Goal: Task Accomplishment & Management: Complete application form

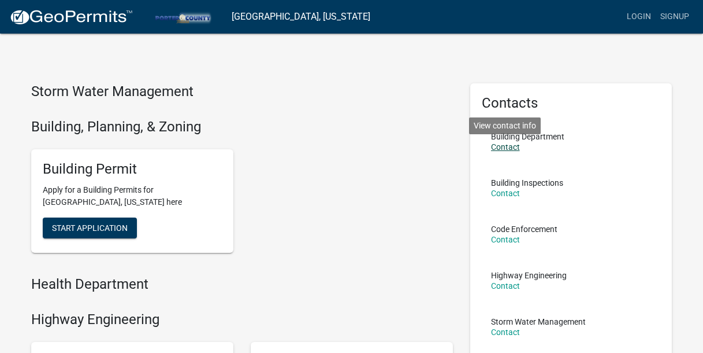
click at [500, 147] on link "Contact" at bounding box center [505, 146] width 29 height 9
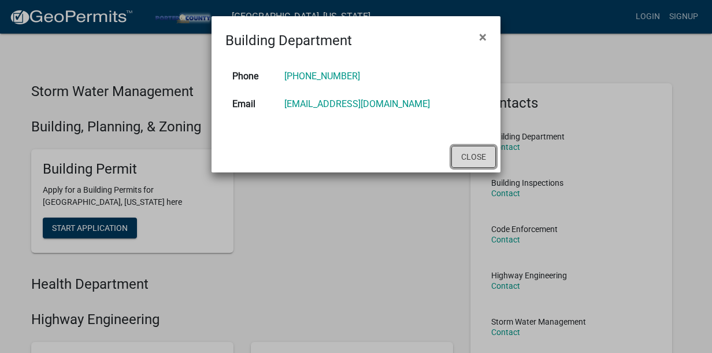
click at [485, 157] on button "Close" at bounding box center [473, 157] width 44 height 22
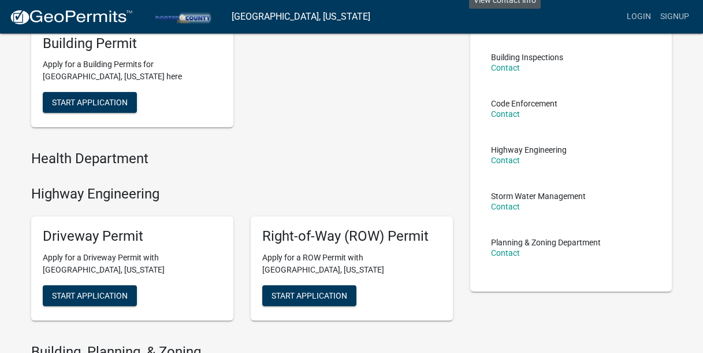
scroll to position [173, 0]
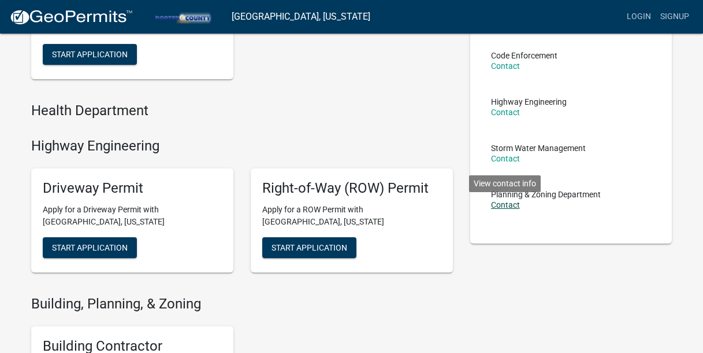
click at [511, 206] on link "Contact" at bounding box center [505, 204] width 29 height 9
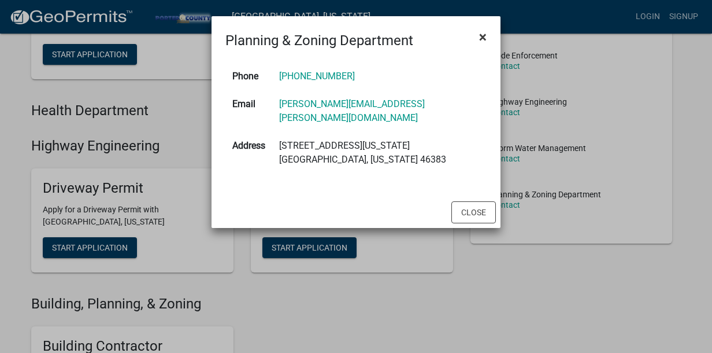
click at [483, 40] on span "×" at bounding box center [483, 37] width 8 height 16
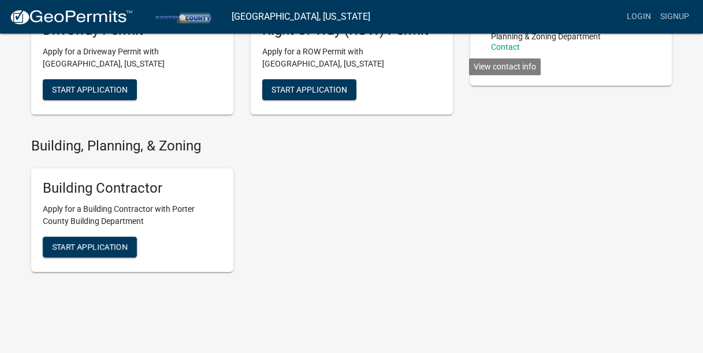
scroll to position [347, 0]
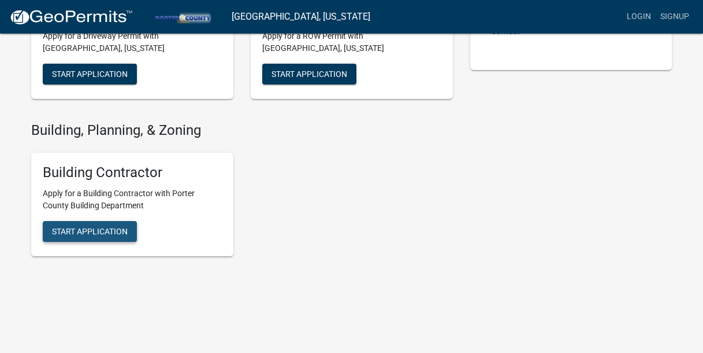
click at [83, 232] on span "Start Application" at bounding box center [90, 231] width 76 height 9
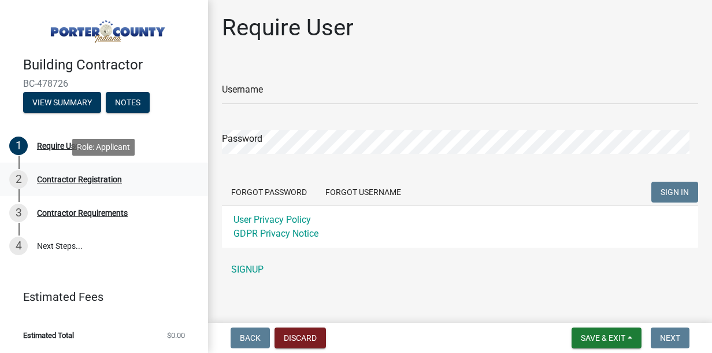
click at [72, 181] on div "Contractor Registration" at bounding box center [79, 179] width 85 height 8
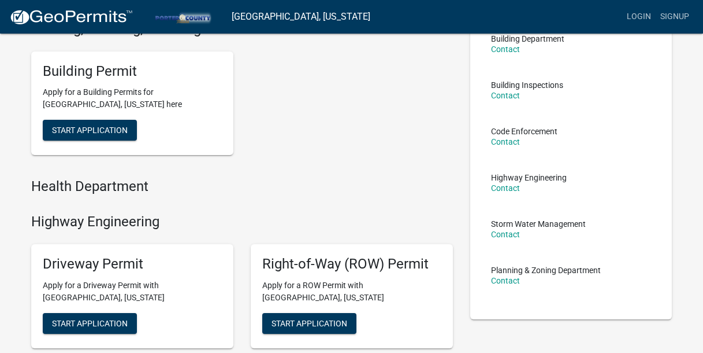
scroll to position [116, 0]
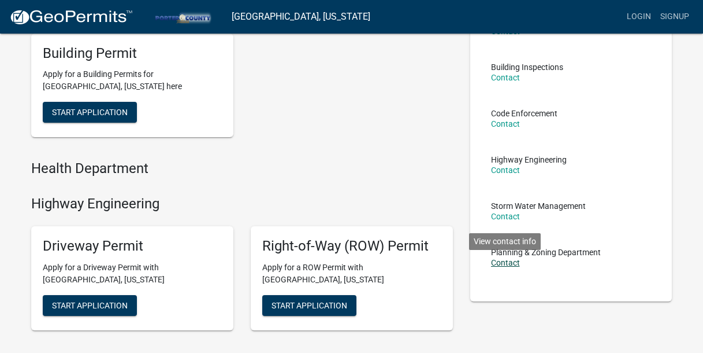
click at [500, 260] on link "Contact" at bounding box center [505, 262] width 29 height 9
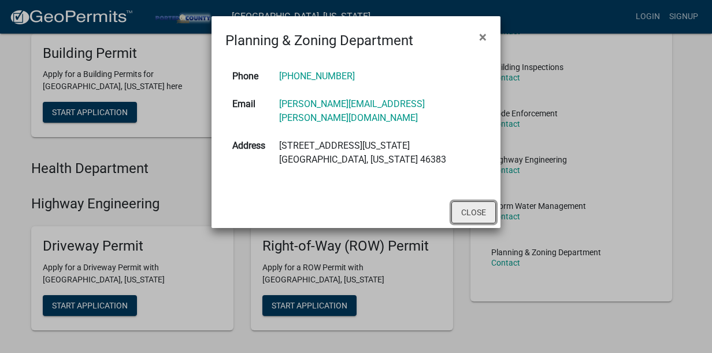
click at [470, 201] on button "Close" at bounding box center [473, 212] width 44 height 22
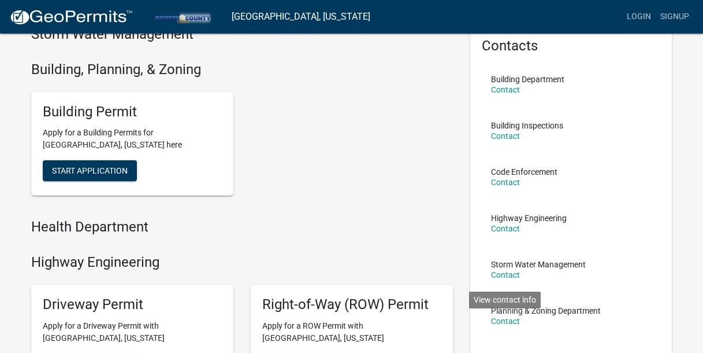
scroll to position [0, 0]
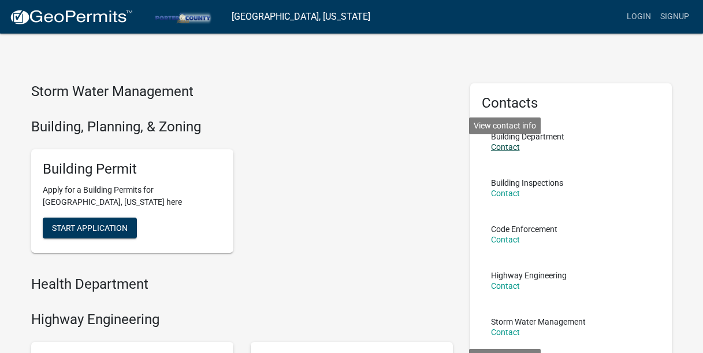
click at [503, 149] on link "Contact" at bounding box center [505, 146] width 29 height 9
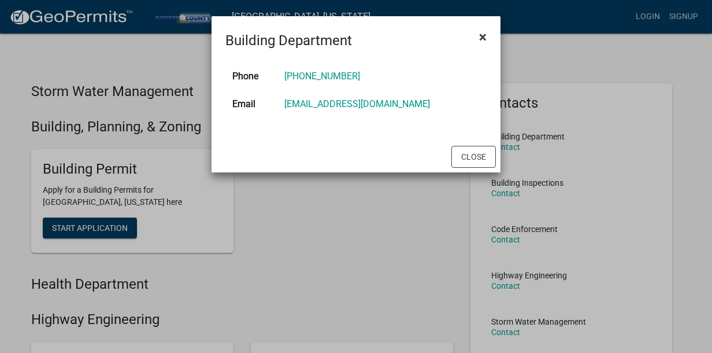
click at [490, 37] on button "×" at bounding box center [483, 37] width 26 height 32
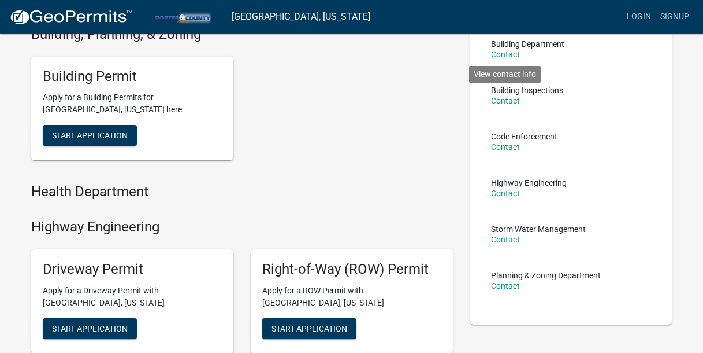
scroll to position [173, 0]
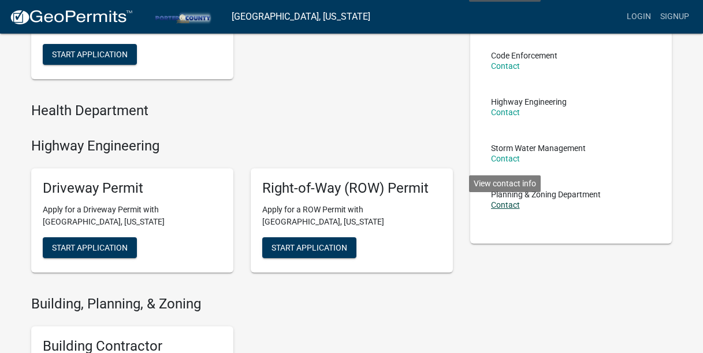
click at [505, 207] on link "Contact" at bounding box center [505, 204] width 29 height 9
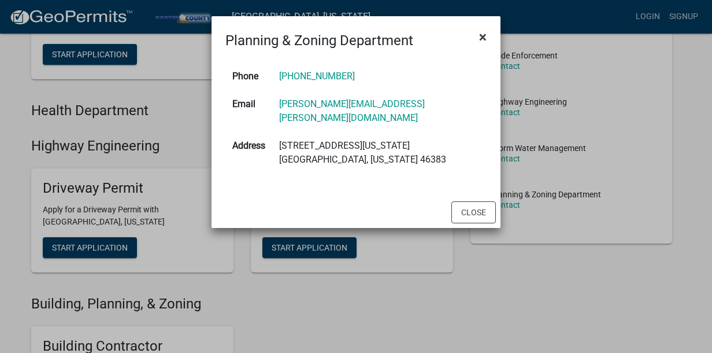
click at [482, 38] on span "×" at bounding box center [483, 37] width 8 height 16
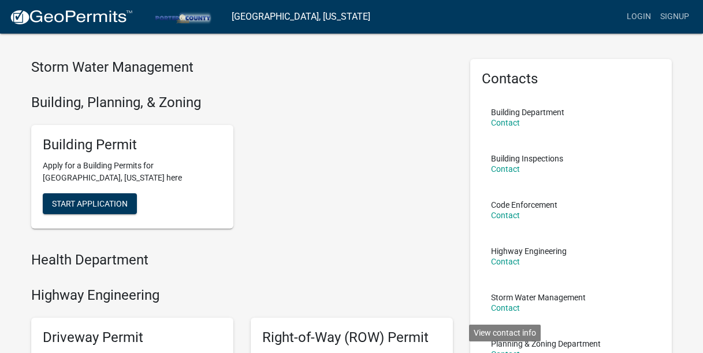
scroll to position [0, 0]
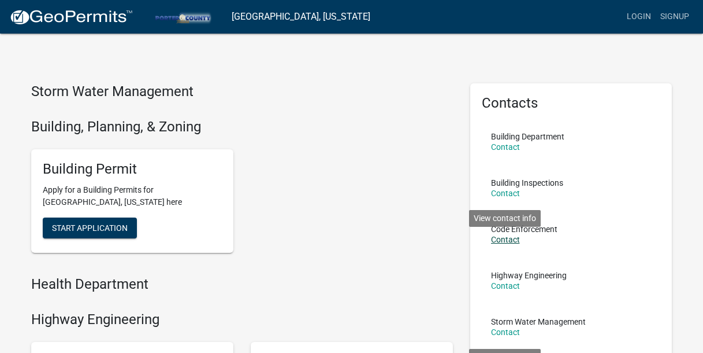
click at [505, 243] on link "Contact" at bounding box center [505, 239] width 29 height 9
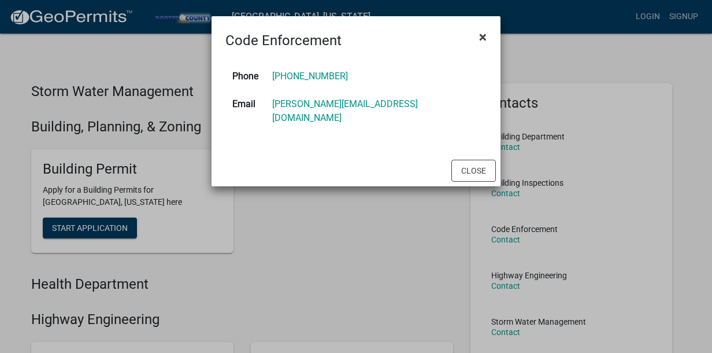
click at [481, 39] on span "×" at bounding box center [483, 37] width 8 height 16
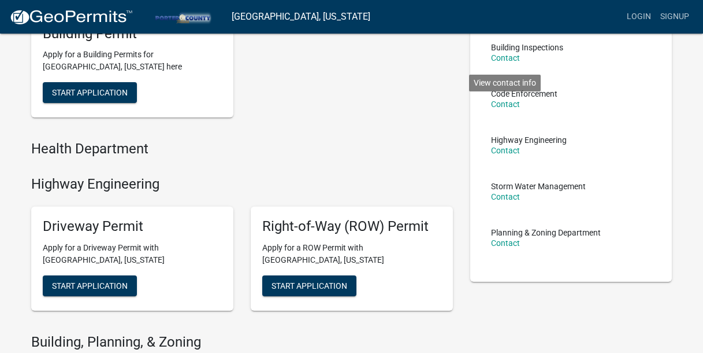
scroll to position [116, 0]
